Goal: Obtain resource: Download file/media

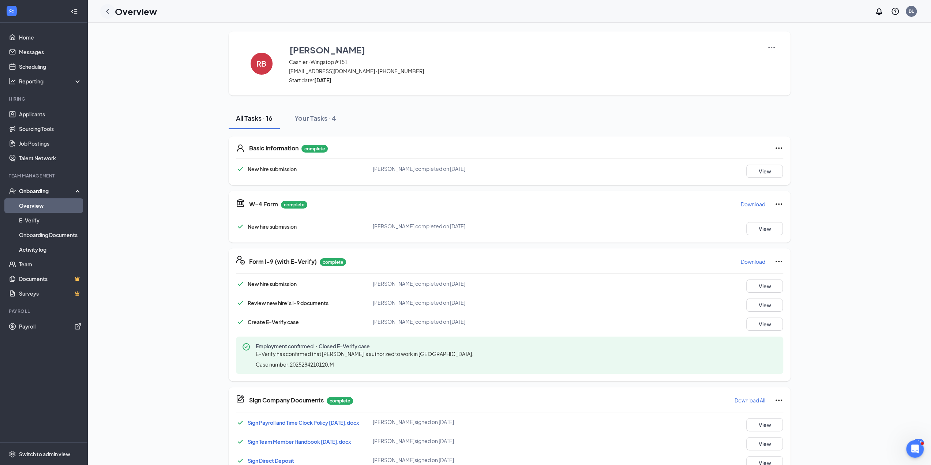
click at [107, 14] on icon "ChevronLeft" at bounding box center [107, 11] width 9 height 9
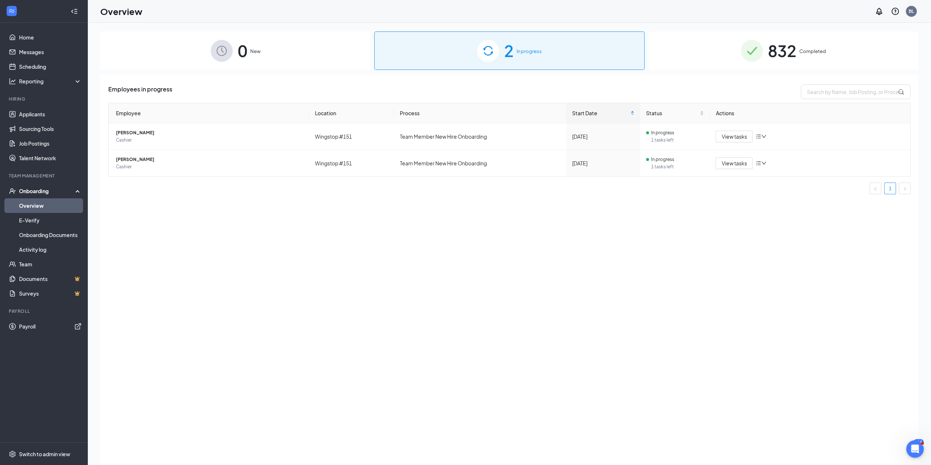
click at [799, 48] on div "832 Completed" at bounding box center [783, 50] width 270 height 38
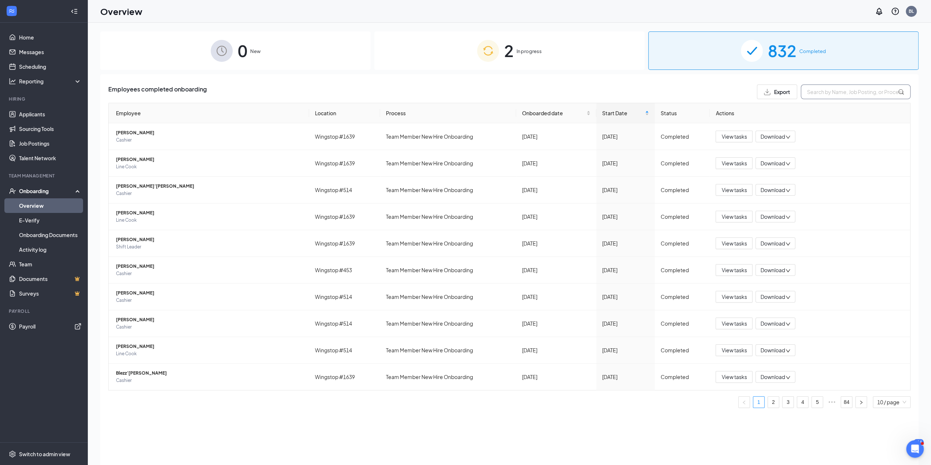
click at [819, 93] on input "text" at bounding box center [856, 92] width 110 height 15
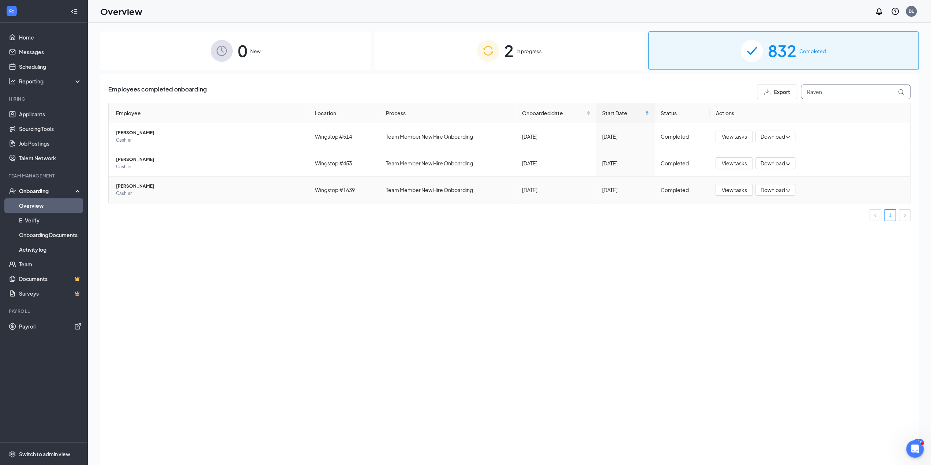
type input "Raven"
click at [763, 189] on span "Download" at bounding box center [772, 190] width 25 height 8
click at [812, 209] on div "Download summary" at bounding box center [799, 207] width 79 height 9
click at [793, 190] on div "Download" at bounding box center [775, 190] width 40 height 12
click at [792, 223] on div "Download files" at bounding box center [799, 223] width 79 height 9
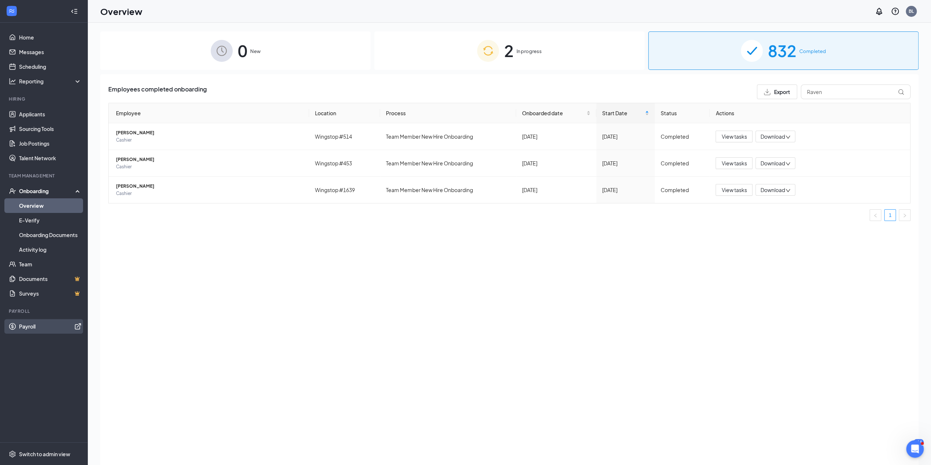
click at [26, 327] on link "Payroll" at bounding box center [50, 326] width 63 height 15
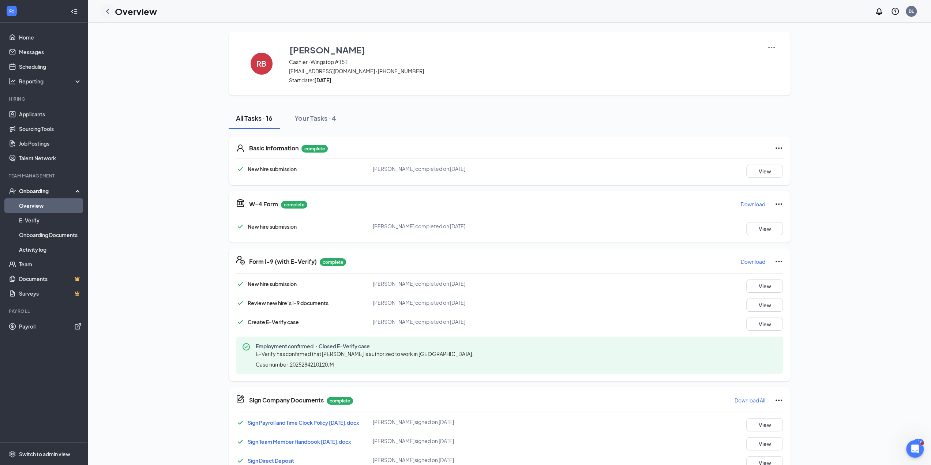
click at [101, 10] on div at bounding box center [107, 11] width 15 height 15
click at [110, 14] on icon "ChevronLeft" at bounding box center [107, 11] width 9 height 9
